Goal: Transaction & Acquisition: Purchase product/service

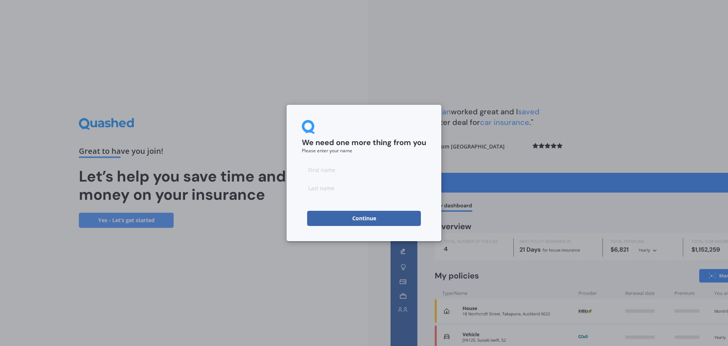
click at [335, 168] on input at bounding box center [364, 169] width 124 height 15
type input "[PERSON_NAME]"
click at [336, 192] on input at bounding box center [364, 187] width 124 height 15
type input "[PERSON_NAME]"
click at [359, 221] on button "Continue" at bounding box center [364, 218] width 114 height 15
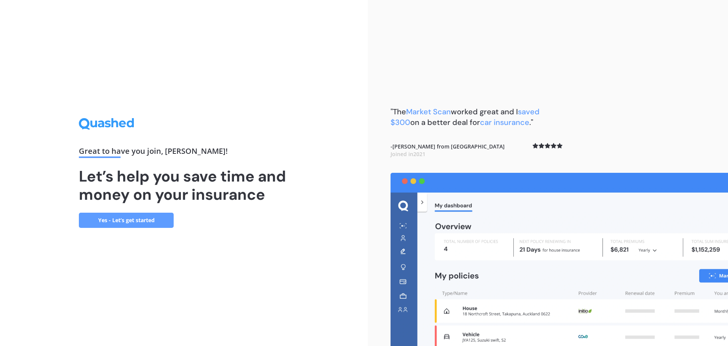
click at [136, 218] on link "Yes - Let’s get started" at bounding box center [126, 219] width 95 height 15
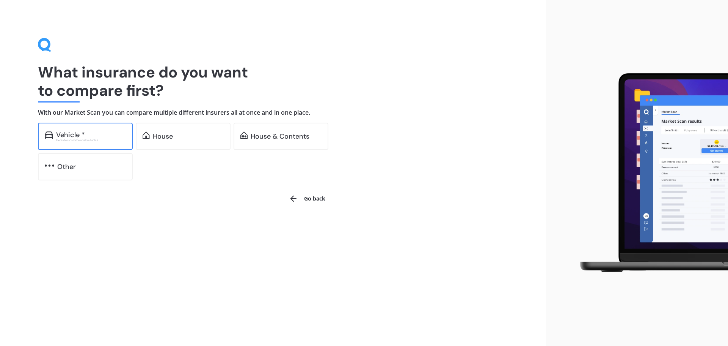
click at [96, 137] on div "Vehicle *" at bounding box center [91, 135] width 70 height 8
